Goal: Use online tool/utility: Utilize a website feature to perform a specific function

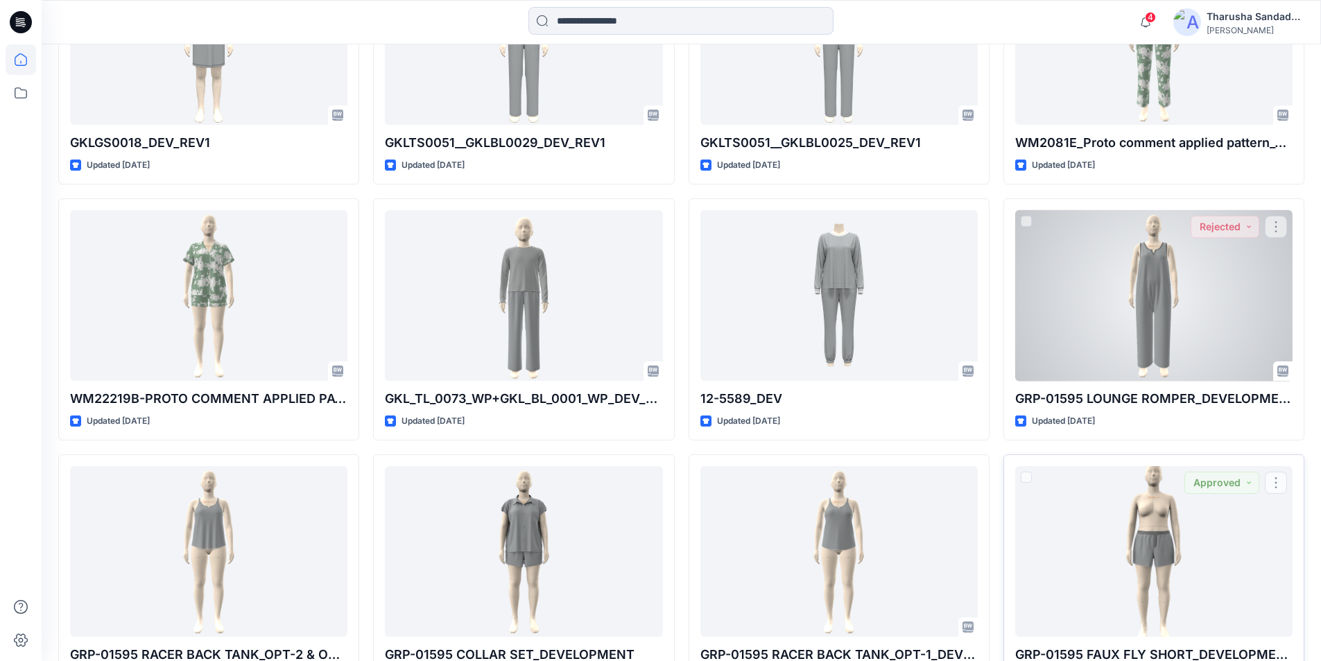
scroll to position [2037, 0]
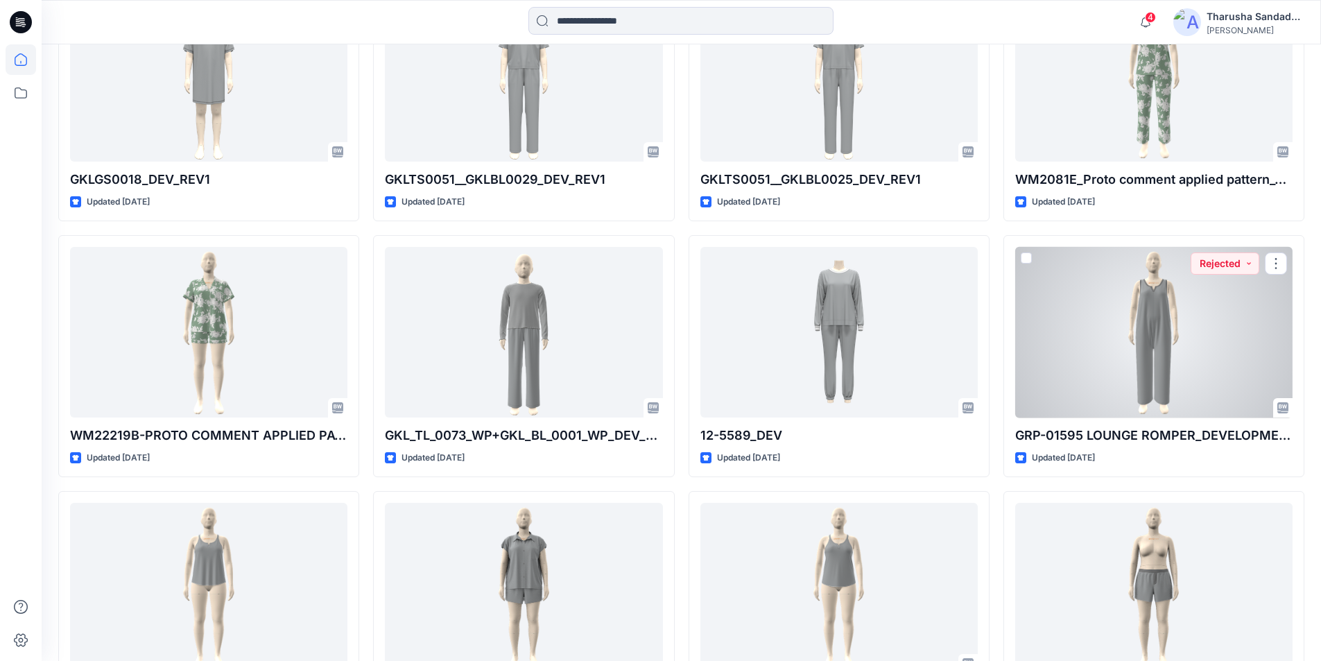
click at [1135, 334] on div at bounding box center [1154, 332] width 277 height 171
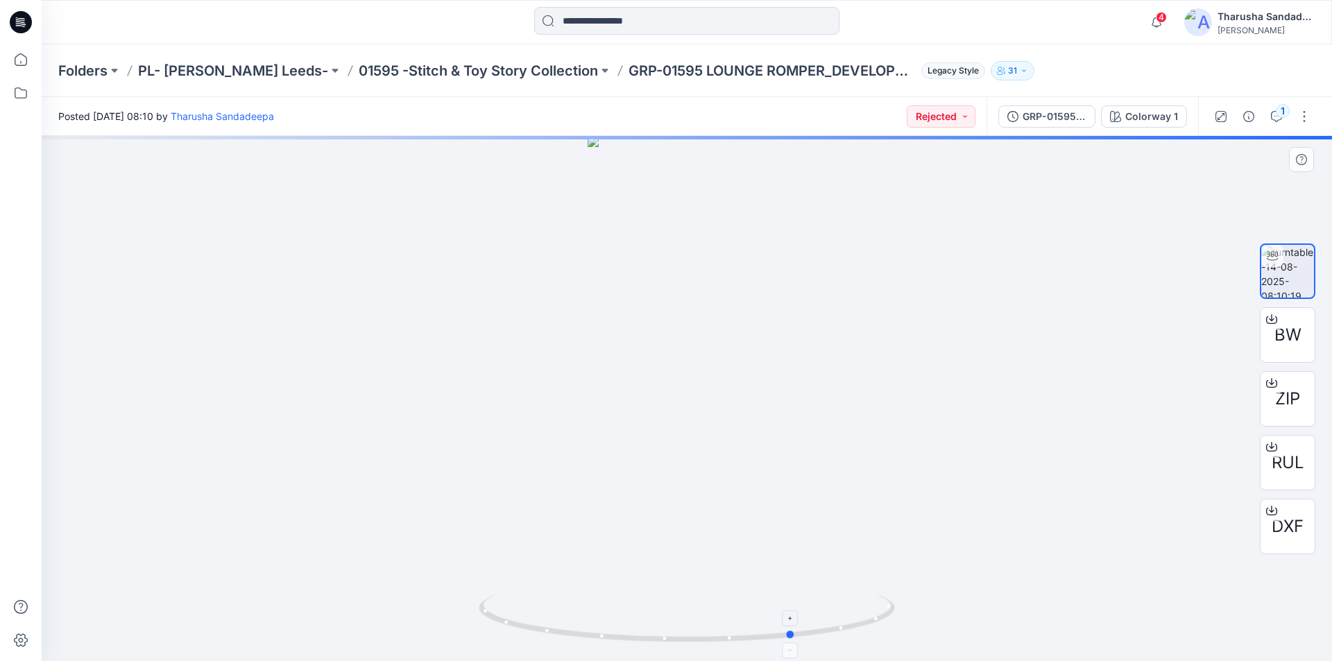
drag, startPoint x: 730, startPoint y: 643, endPoint x: 742, endPoint y: 637, distance: 13.7
click at [742, 637] on icon at bounding box center [689, 620] width 420 height 52
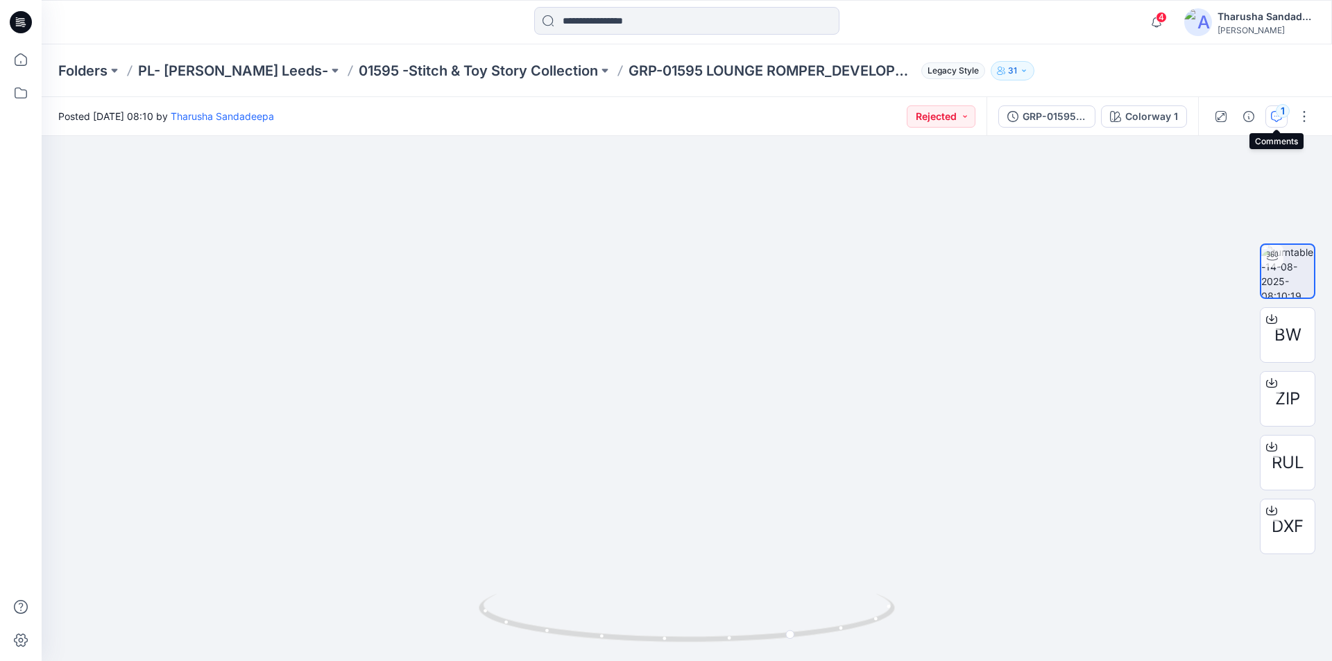
click at [1277, 114] on div "1" at bounding box center [1283, 111] width 14 height 14
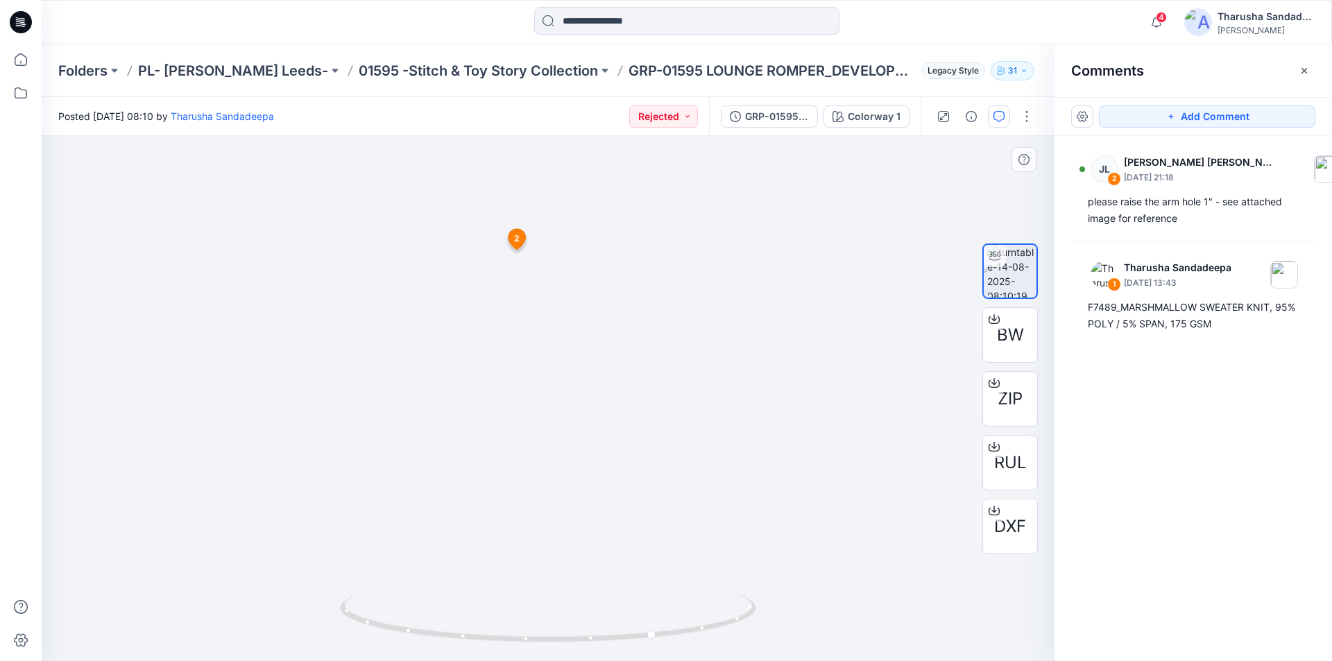
click at [520, 239] on icon at bounding box center [516, 238] width 17 height 21
click at [577, 612] on icon at bounding box center [550, 620] width 420 height 52
drag, startPoint x: 517, startPoint y: 623, endPoint x: 555, endPoint y: 619, distance: 38.4
click at [555, 619] on icon at bounding box center [550, 620] width 420 height 52
drag, startPoint x: 666, startPoint y: 648, endPoint x: 760, endPoint y: 648, distance: 93.6
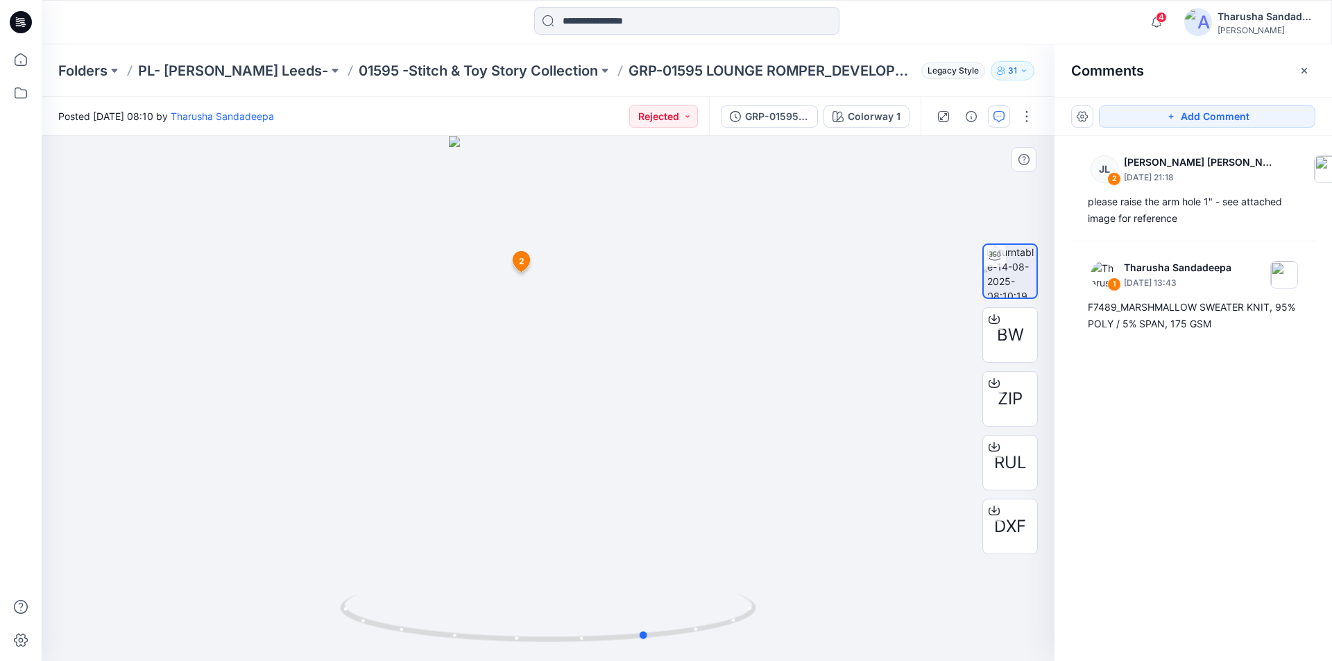
click at [760, 648] on div at bounding box center [548, 398] width 1013 height 525
click at [520, 262] on span "2" at bounding box center [522, 261] width 6 height 12
